Goal: Task Accomplishment & Management: Manage account settings

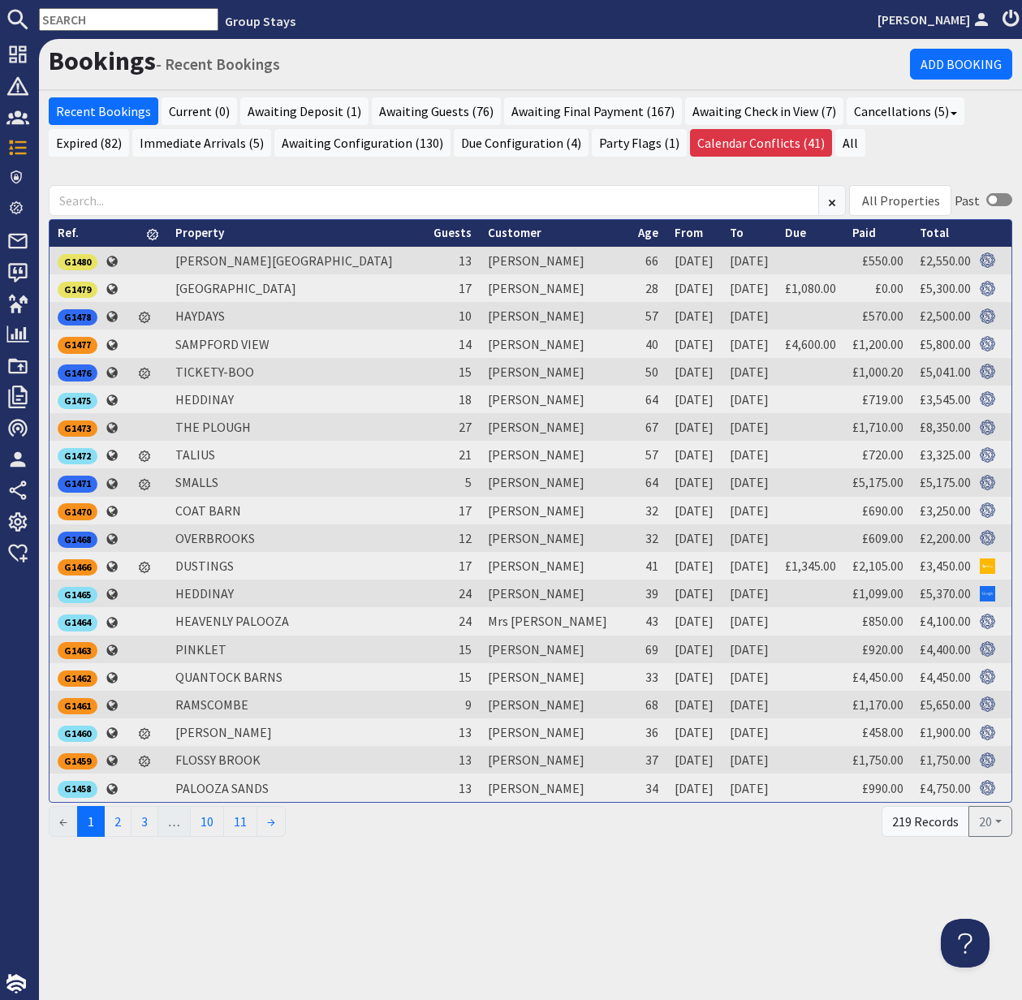
click at [74, 19] on input "text" at bounding box center [128, 19] width 179 height 23
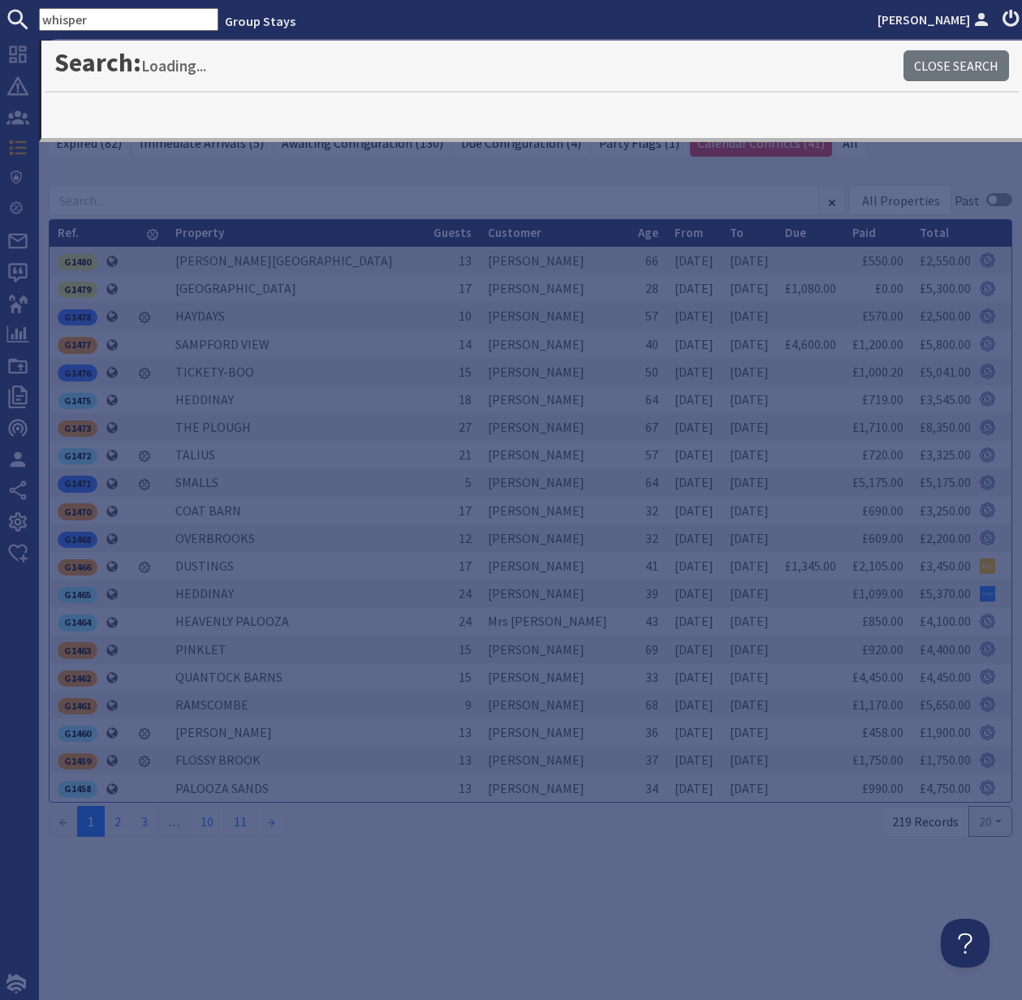
type input "whisper"
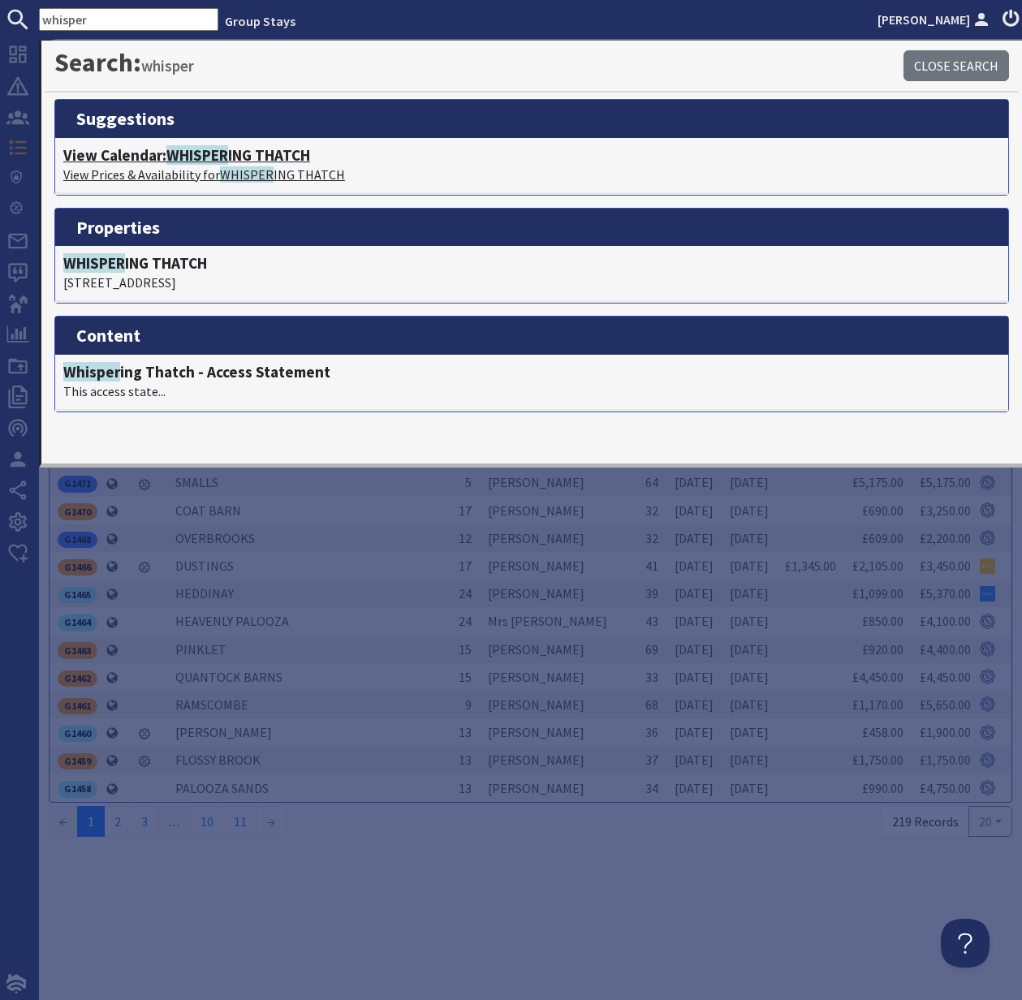
click at [168, 167] on p "View Prices & Availability for WHISPER ING THATCH" at bounding box center [531, 174] width 936 height 19
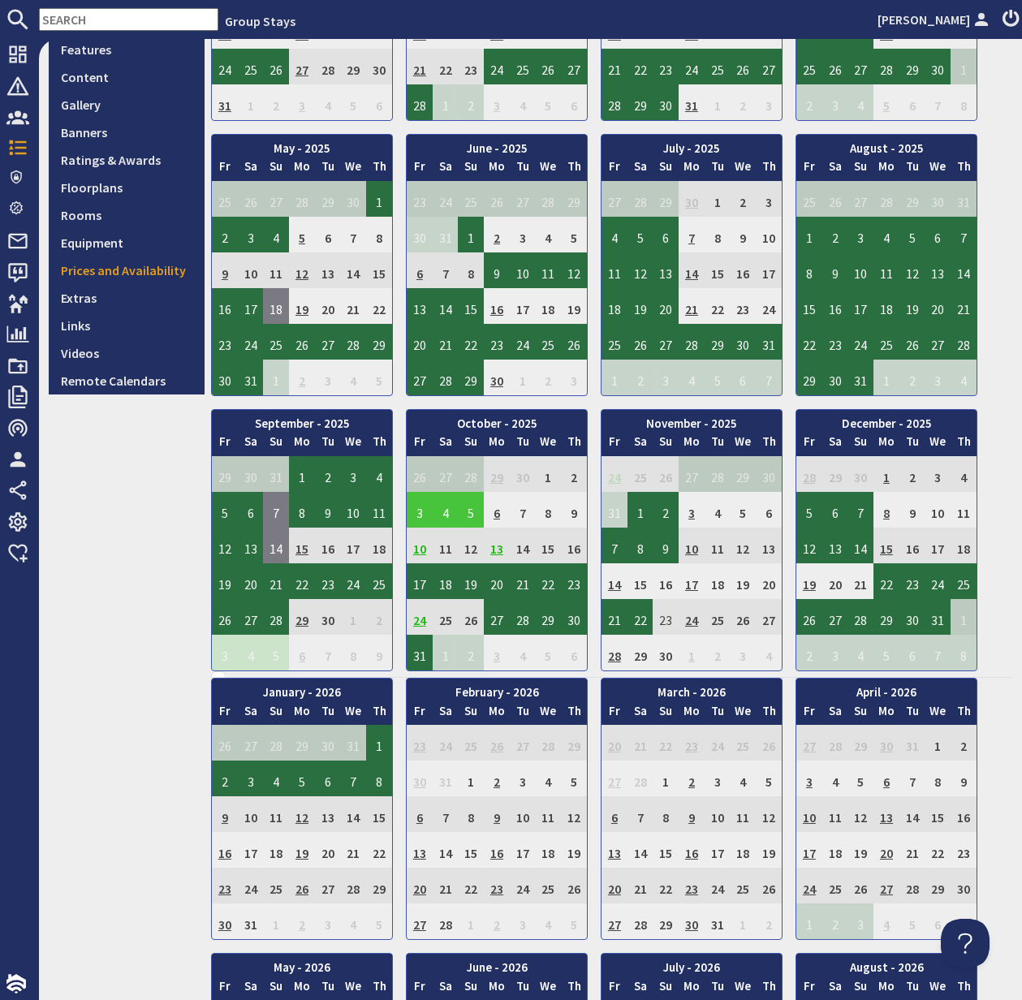
scroll to position [333, 0]
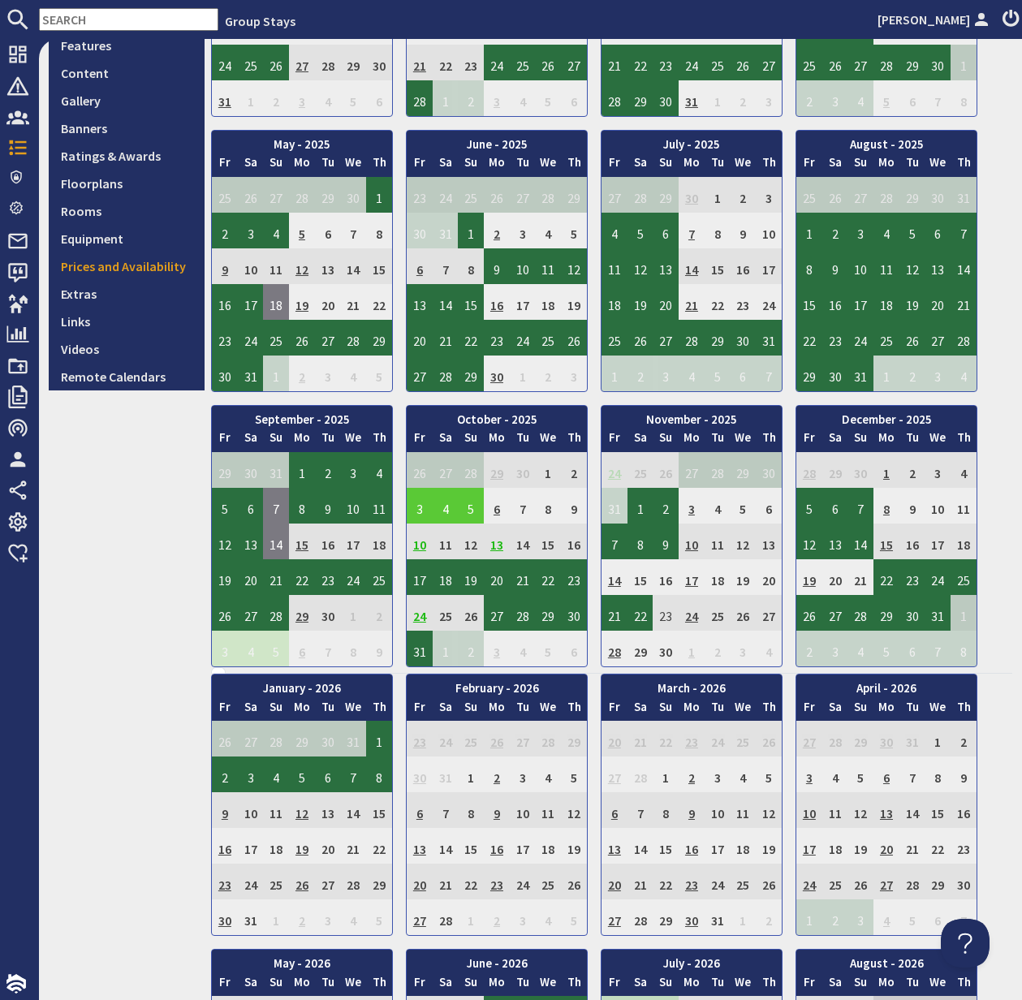
click at [415, 506] on td "3" at bounding box center [420, 506] width 26 height 36
click at [421, 579] on link "View booking" at bounding box center [423, 580] width 84 height 17
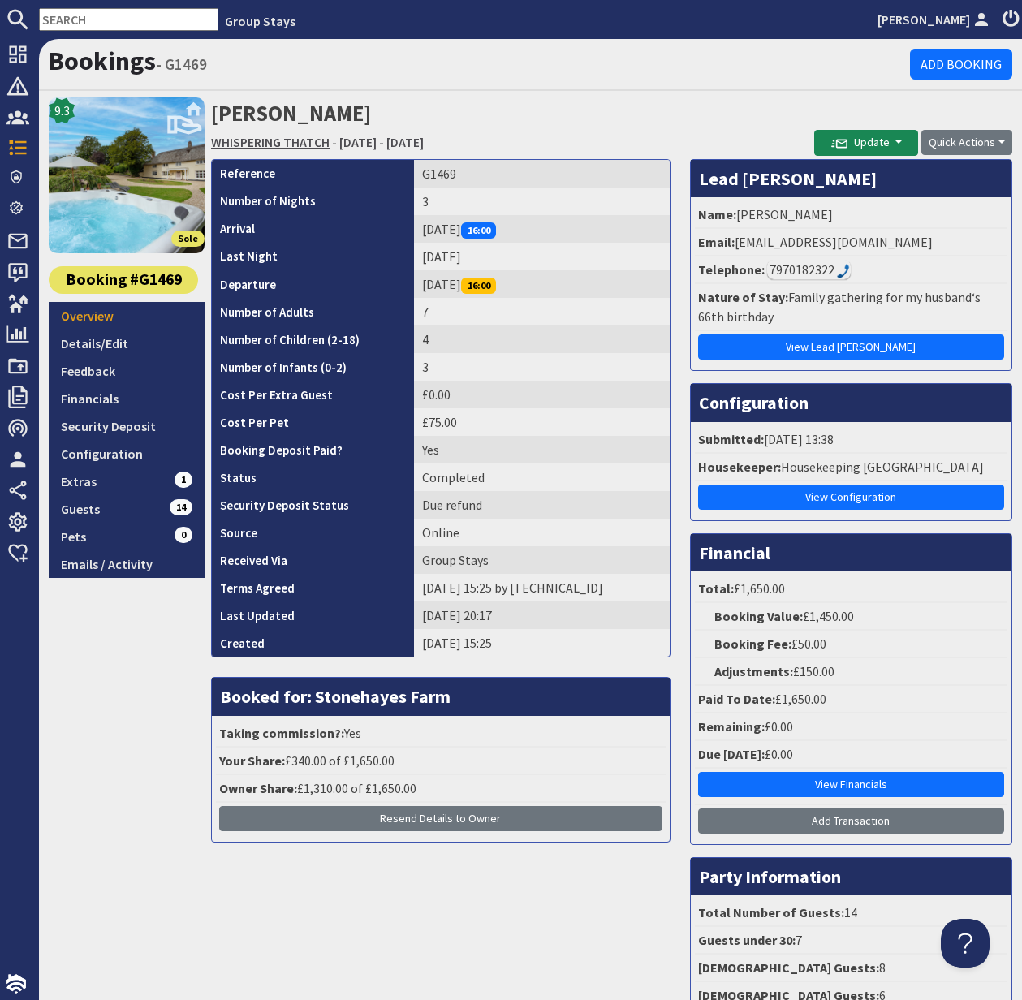
click at [274, 143] on link "WHISPERING THATCH" at bounding box center [270, 142] width 118 height 16
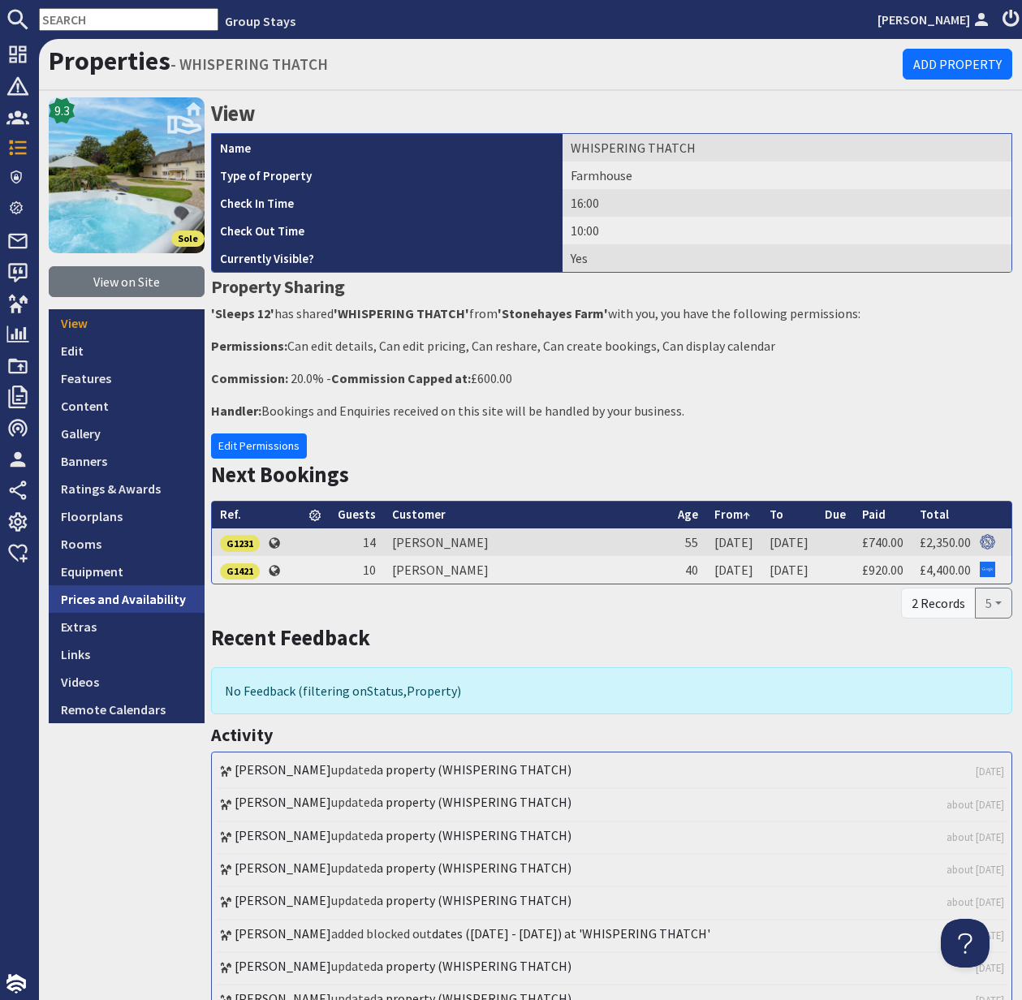
click at [124, 600] on link "Prices and Availability" at bounding box center [127, 599] width 156 height 28
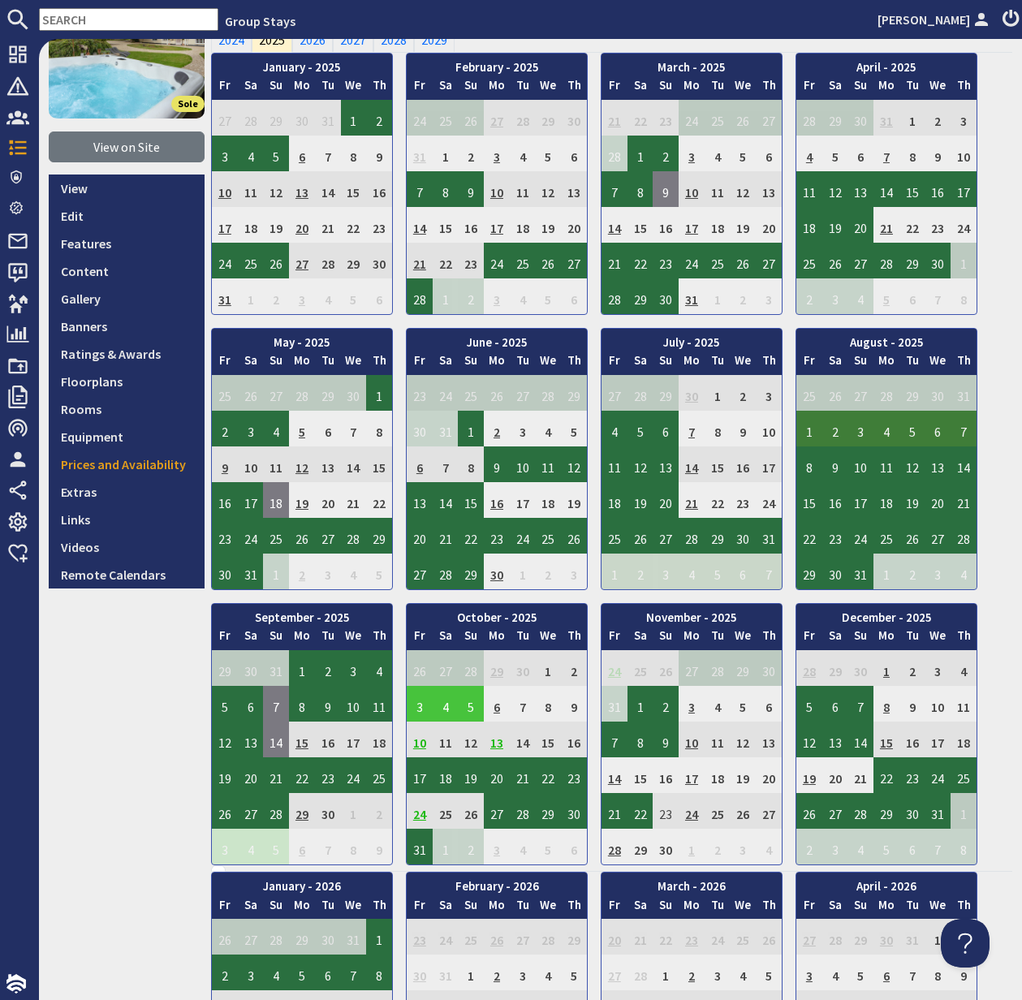
scroll to position [142, 0]
